Goal: Find specific page/section: Find specific page/section

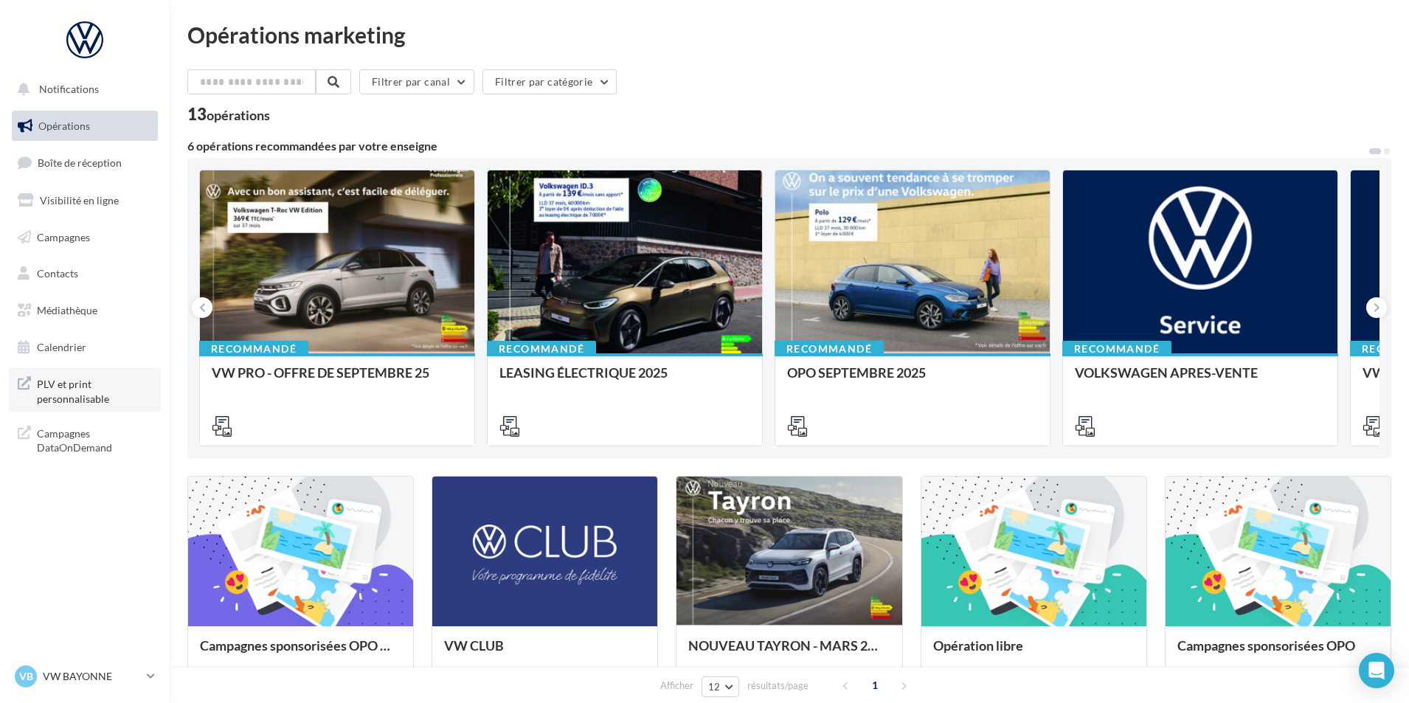
click at [77, 381] on span "PLV et print personnalisable" at bounding box center [94, 390] width 115 height 32
click at [883, 308] on div at bounding box center [913, 262] width 274 height 184
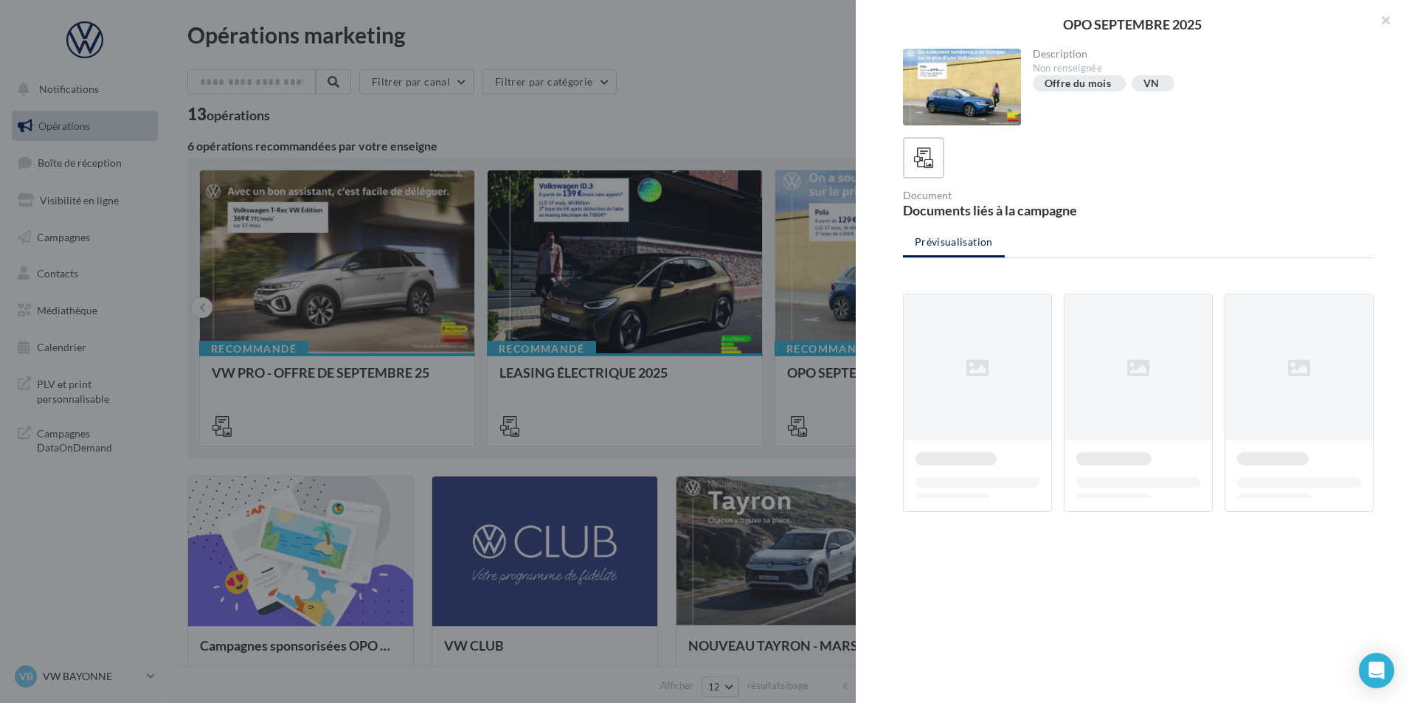
click at [659, 88] on div at bounding box center [704, 351] width 1409 height 703
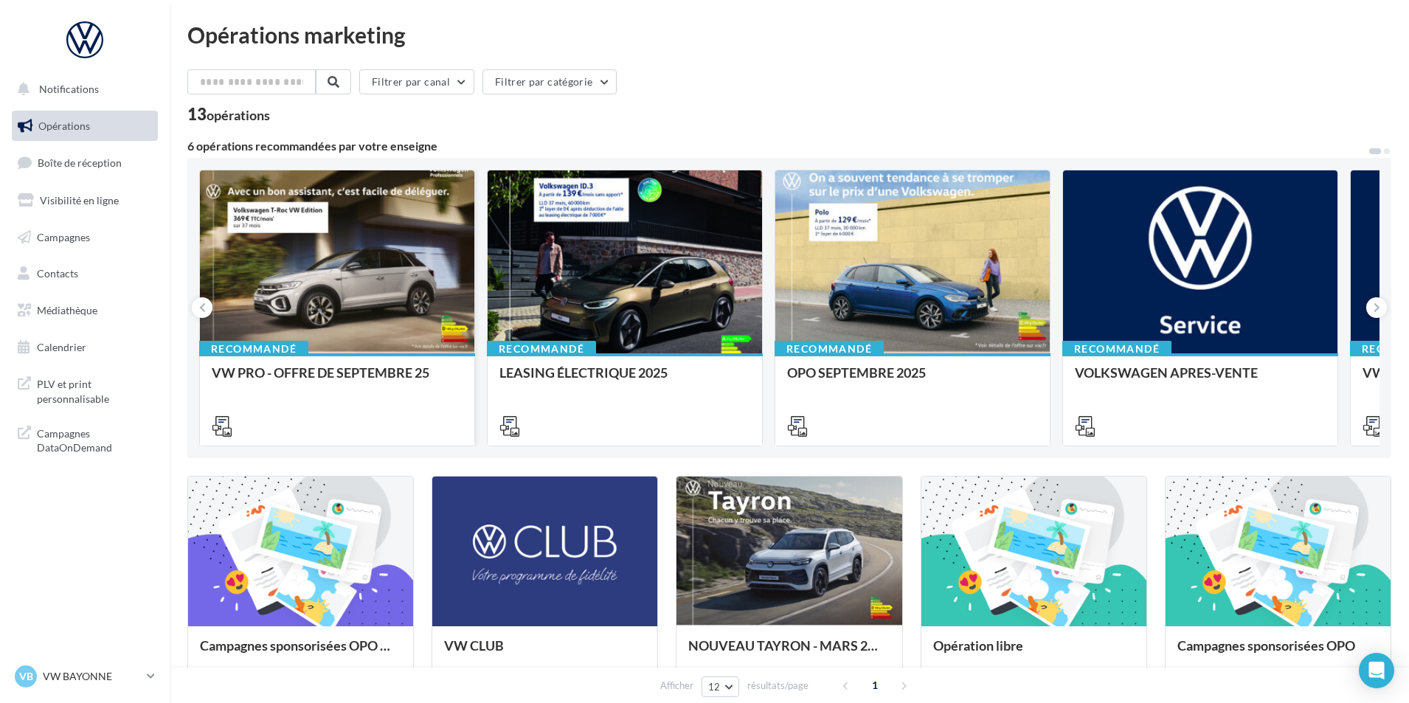
click at [337, 286] on div at bounding box center [337, 262] width 274 height 184
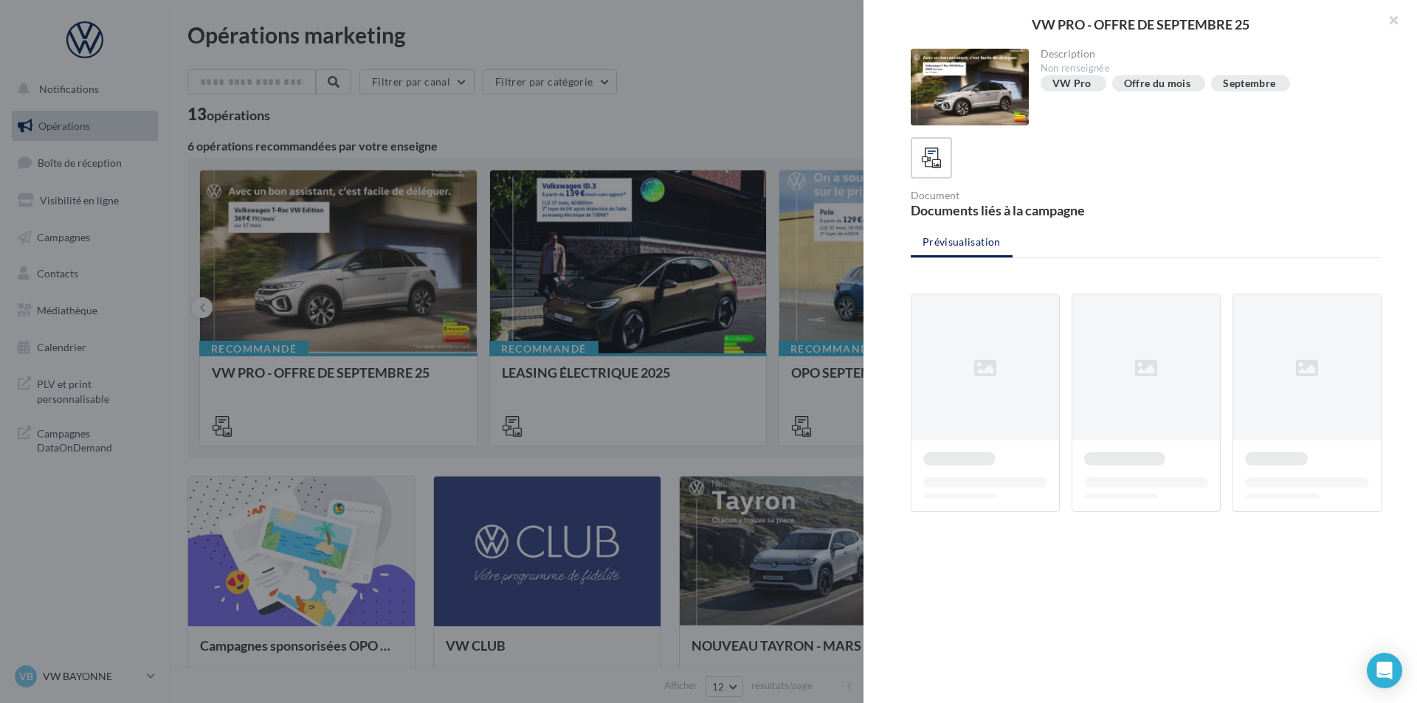
click at [1003, 348] on div at bounding box center [991, 403] width 161 height 218
click at [1190, 586] on div "Description Non renseignée VW Pro Offre du mois Septembre Document Documents li…" at bounding box center [1145, 352] width 565 height 607
click at [1109, 183] on div "Document Documents liés à la campagne" at bounding box center [1146, 177] width 471 height 80
click at [598, 270] on div at bounding box center [708, 351] width 1417 height 703
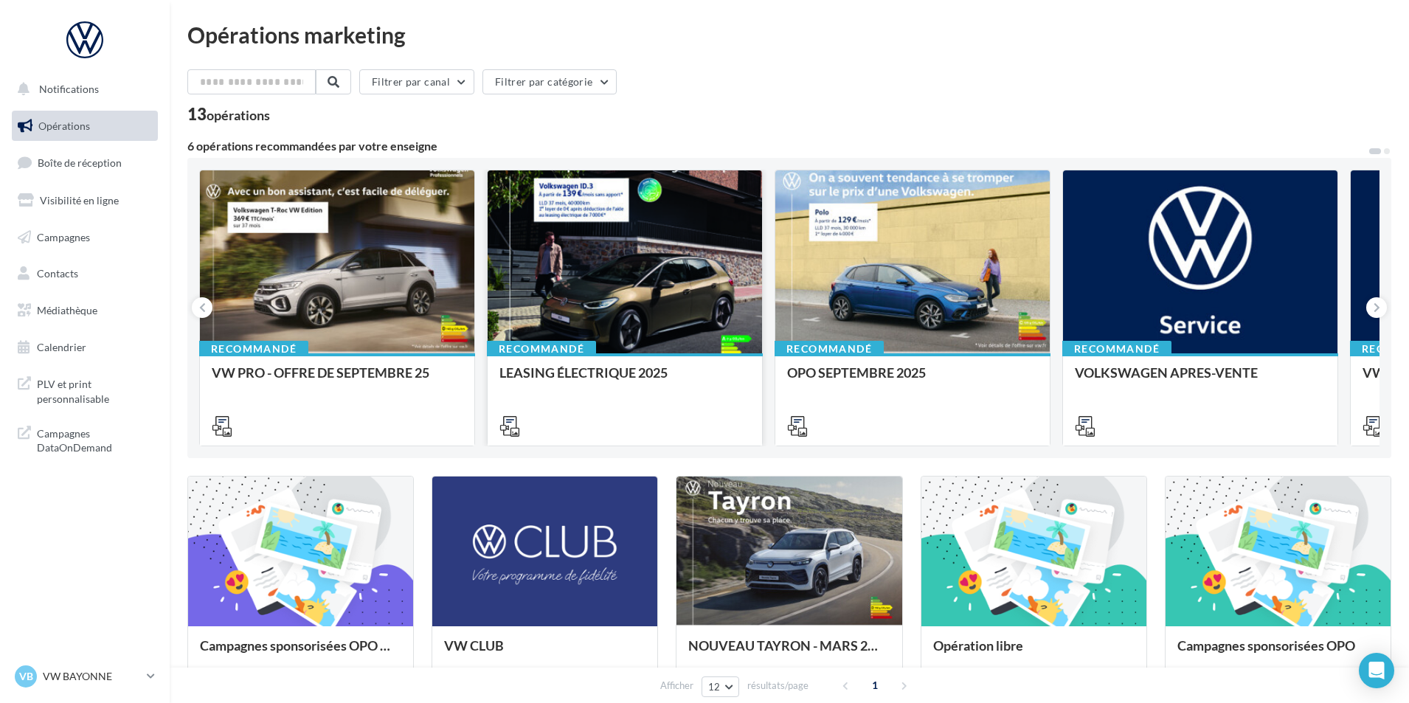
click at [621, 288] on div at bounding box center [625, 262] width 274 height 184
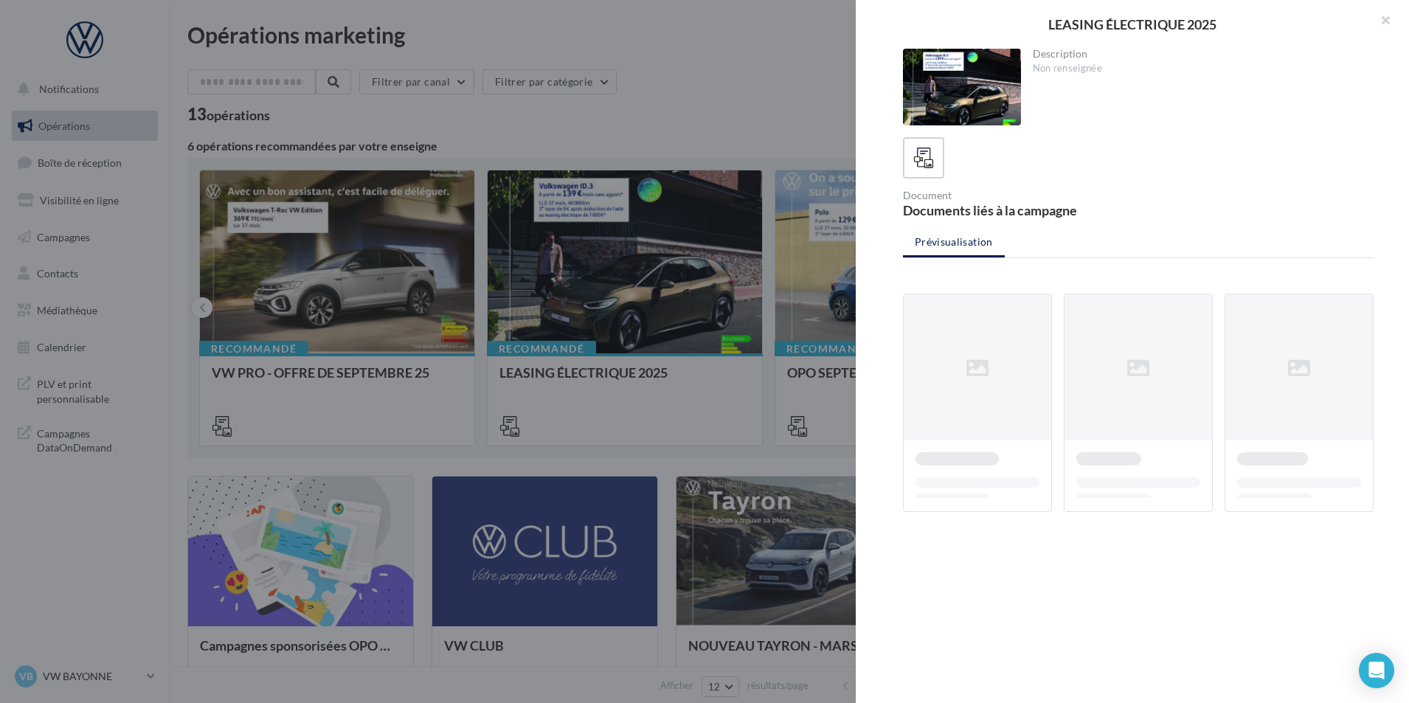
click at [640, 137] on div at bounding box center [704, 351] width 1409 height 703
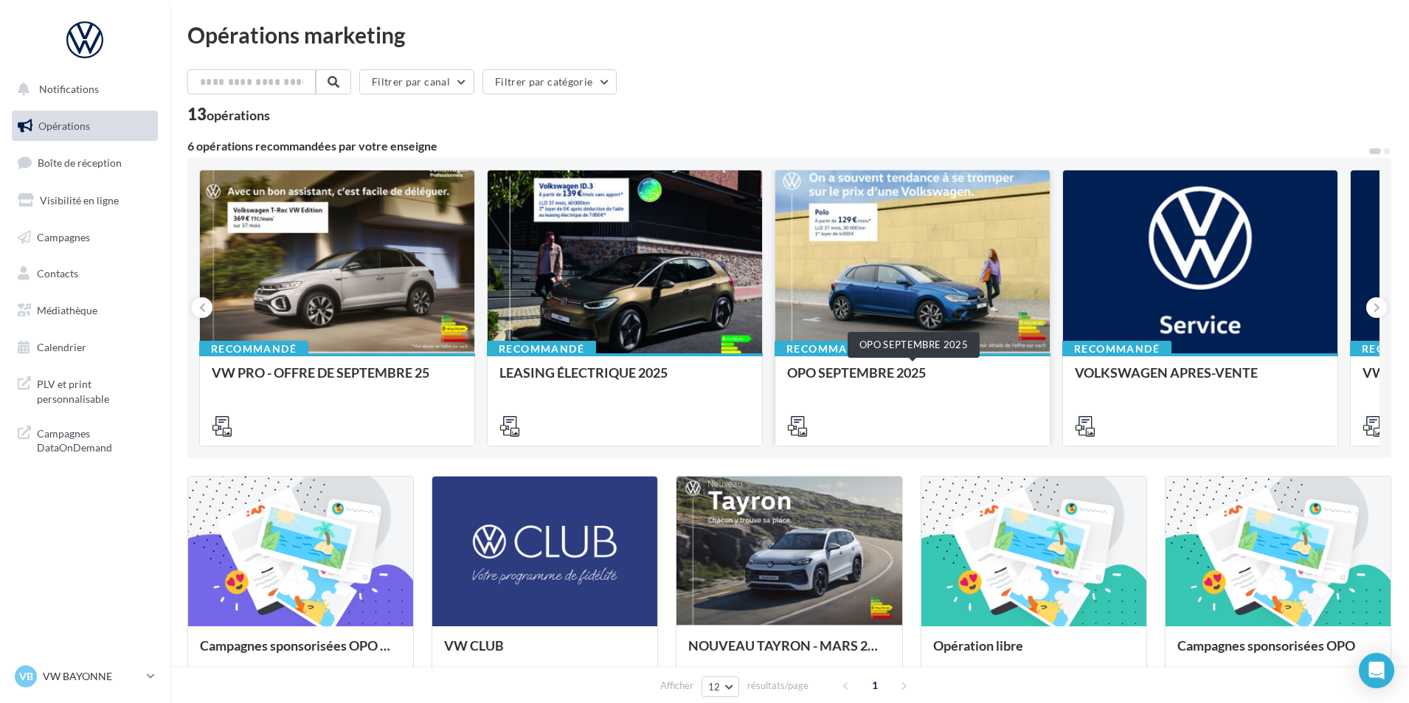
click at [852, 370] on div "OPO SEPTEMBRE 2025" at bounding box center [912, 380] width 251 height 30
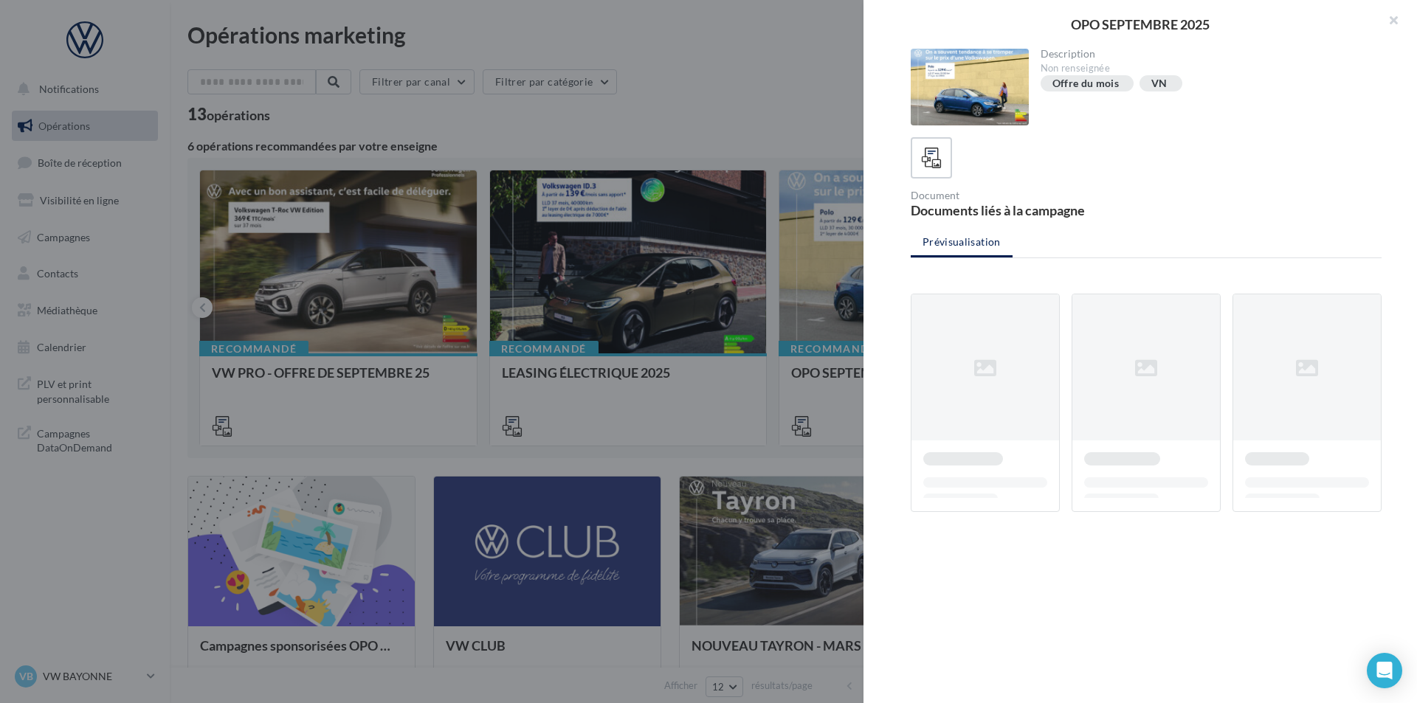
click at [951, 252] on ul "Prévisualisation" at bounding box center [1146, 244] width 471 height 30
click at [920, 157] on div at bounding box center [931, 158] width 27 height 27
drag, startPoint x: 1240, startPoint y: 595, endPoint x: 1233, endPoint y: 587, distance: 10.5
click at [1239, 594] on div "Description Non renseignée Offre du mois VN Document Documents liés à la campag…" at bounding box center [1145, 352] width 565 height 607
click at [1396, 25] on button "button" at bounding box center [1387, 22] width 59 height 44
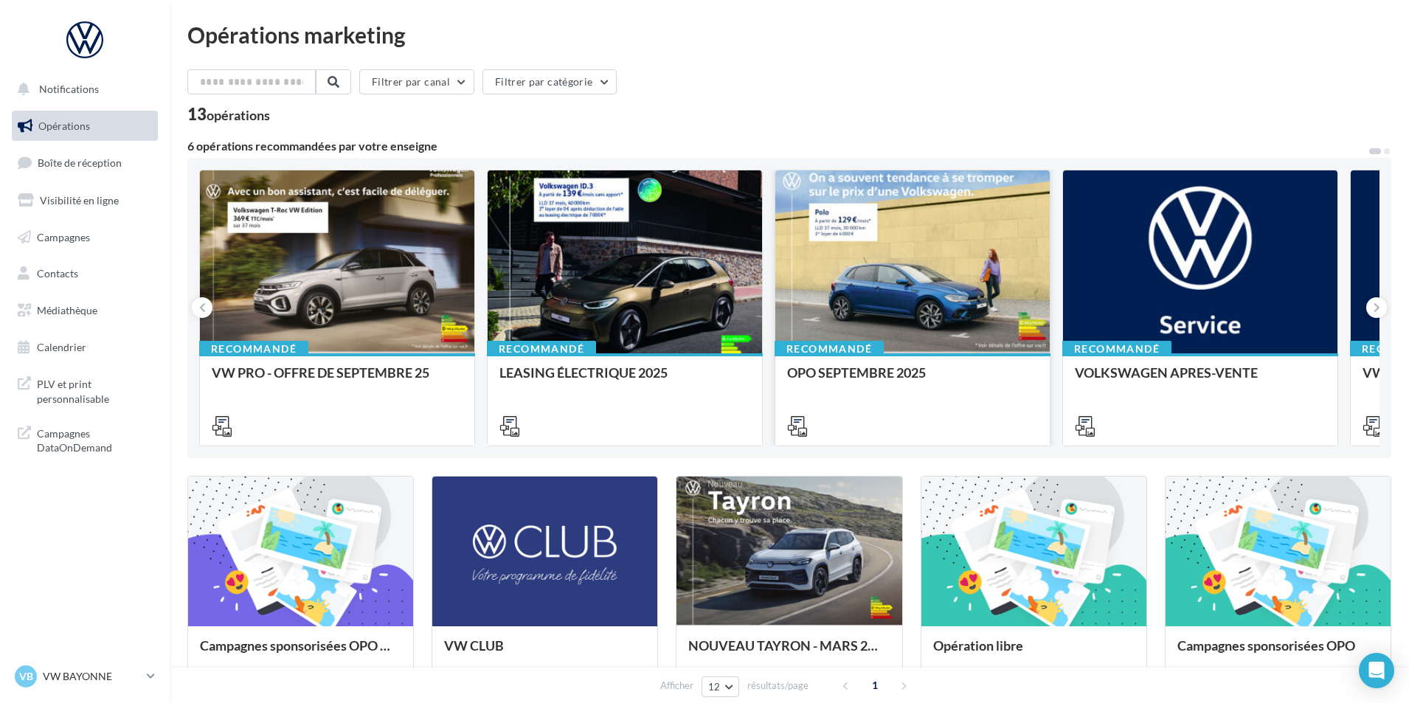
click at [897, 258] on div at bounding box center [913, 262] width 274 height 184
